Goal: Use online tool/utility

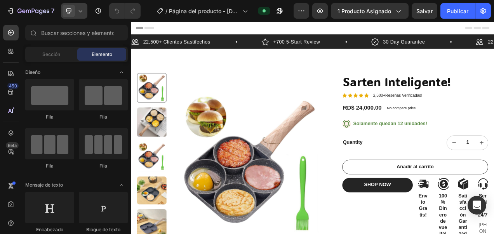
click at [85, 13] on div at bounding box center [74, 11] width 26 height 16
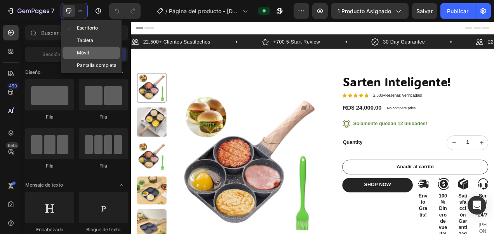
click at [91, 59] on div "Móvil" at bounding box center [92, 65] width 58 height 12
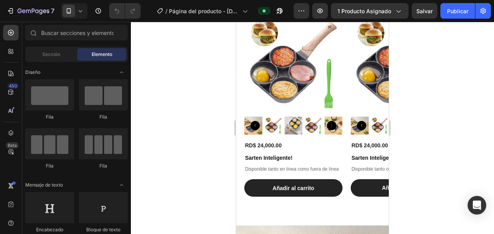
scroll to position [505, 0]
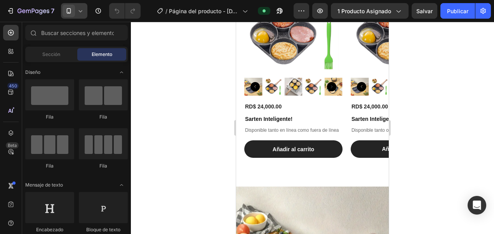
click at [80, 12] on icon at bounding box center [81, 11] width 8 height 8
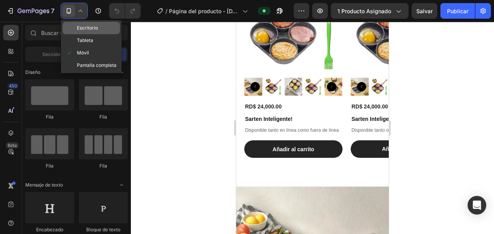
click at [101, 34] on div "Escritorio" at bounding box center [92, 40] width 58 height 12
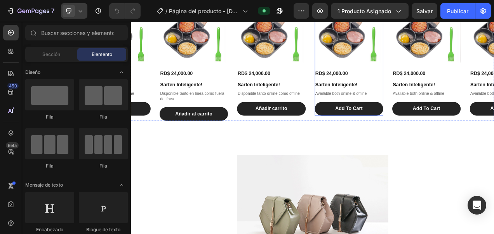
scroll to position [466, 0]
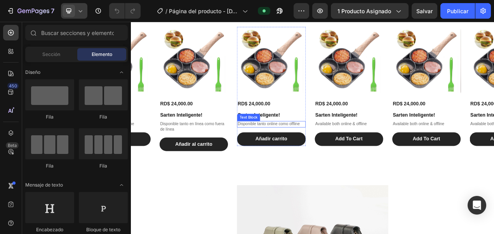
click at [290, 150] on p "Disponible tanto online como offline" at bounding box center [311, 153] width 86 height 7
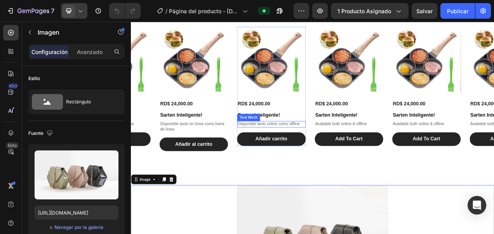
click at [331, 152] on p "Disponible tanto online como offline" at bounding box center [311, 153] width 86 height 7
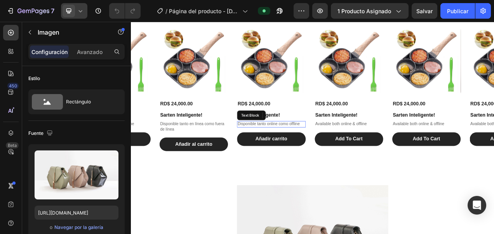
click at [331, 152] on p "Disponible tanto online como offline" at bounding box center [311, 153] width 86 height 7
